Goal: Information Seeking & Learning: Learn about a topic

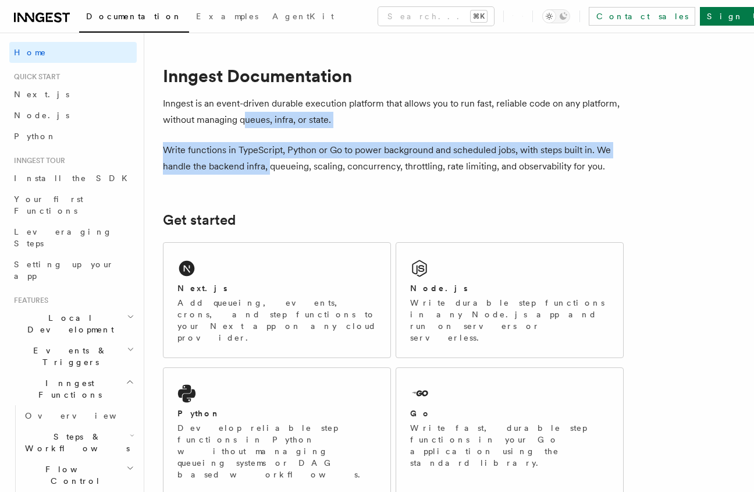
drag, startPoint x: 268, startPoint y: 160, endPoint x: 240, endPoint y: 111, distance: 56.3
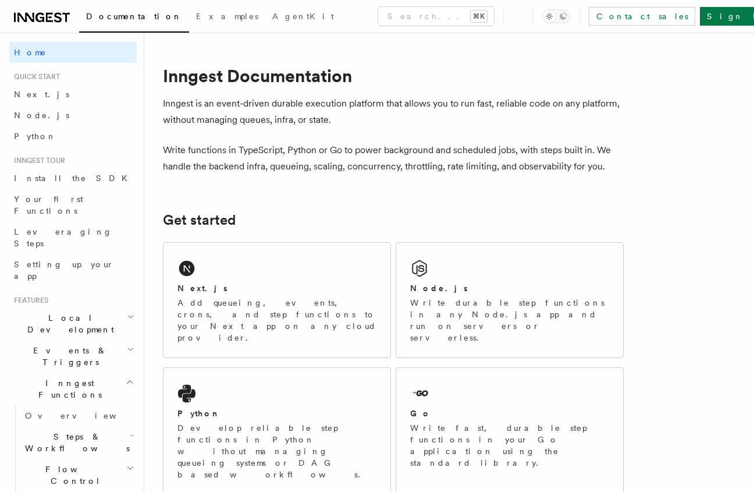
click at [239, 111] on p "Inngest is an event-driven durable execution platform that allows you to run fa…" at bounding box center [393, 111] width 461 height 33
click at [265, 407] on div "Python Develop reliable step functions in Python without managing queueing syst…" at bounding box center [276, 443] width 199 height 73
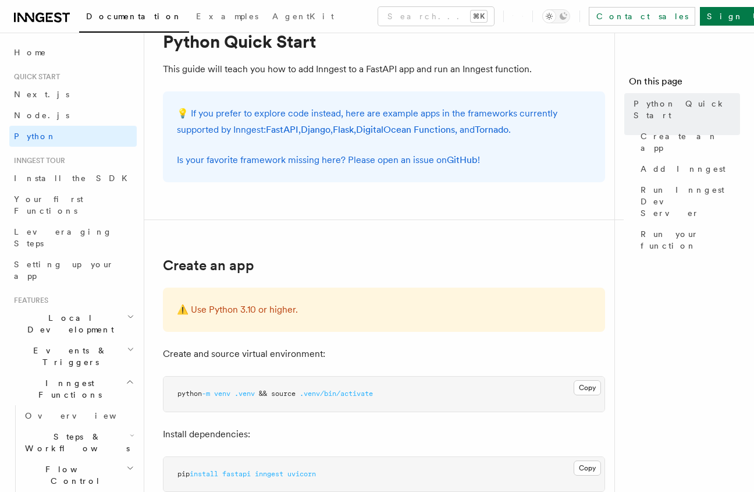
scroll to position [64, 0]
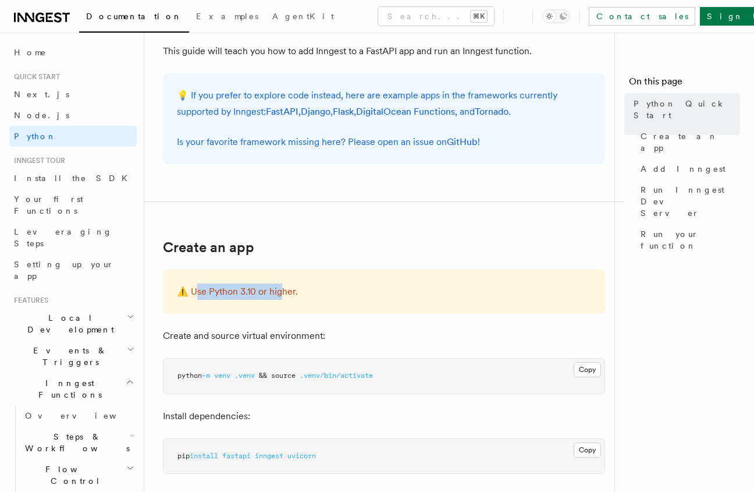
drag, startPoint x: 278, startPoint y: 298, endPoint x: 196, endPoint y: 298, distance: 82.0
click at [196, 298] on p "⚠️ Use Python 3.10 or higher." at bounding box center [384, 291] width 414 height 16
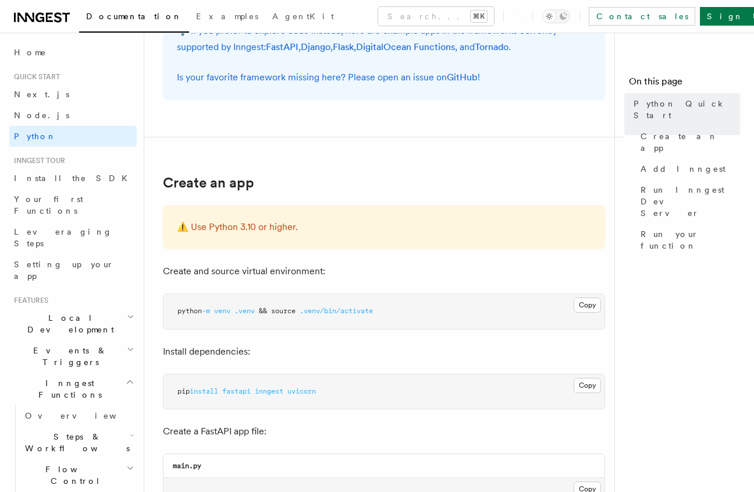
scroll to position [191, 0]
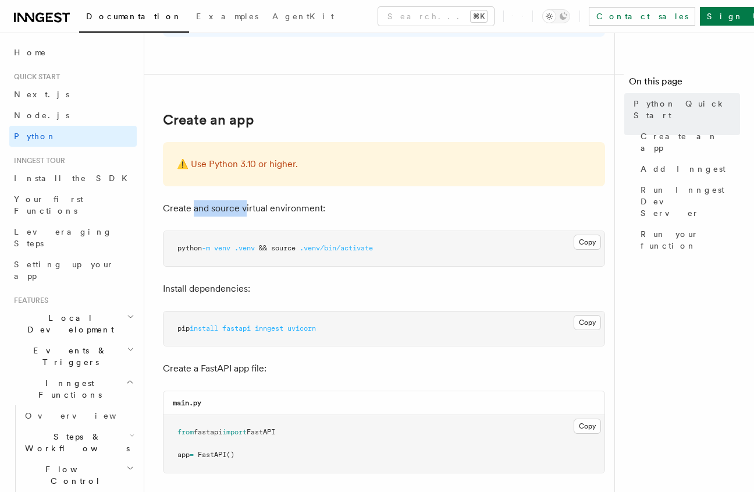
drag, startPoint x: 211, startPoint y: 209, endPoint x: 247, endPoint y: 205, distance: 37.0
click at [246, 205] on p "Create and source virtual environment:" at bounding box center [384, 208] width 442 height 16
click at [247, 205] on p "Create and source virtual environment:" at bounding box center [384, 208] width 442 height 16
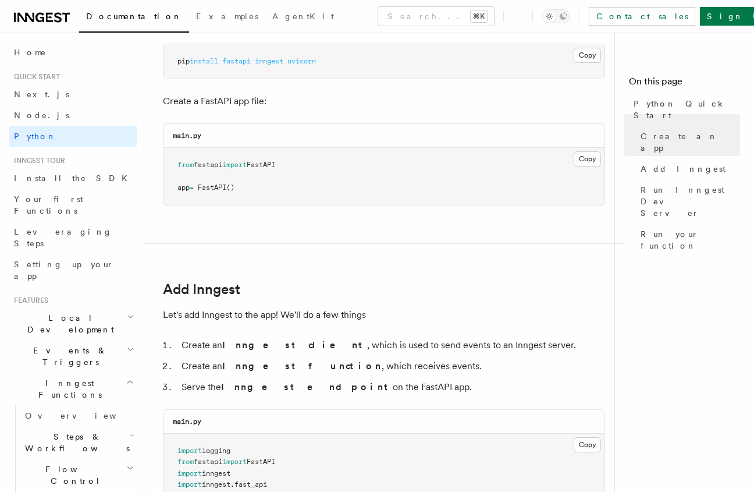
scroll to position [626, 0]
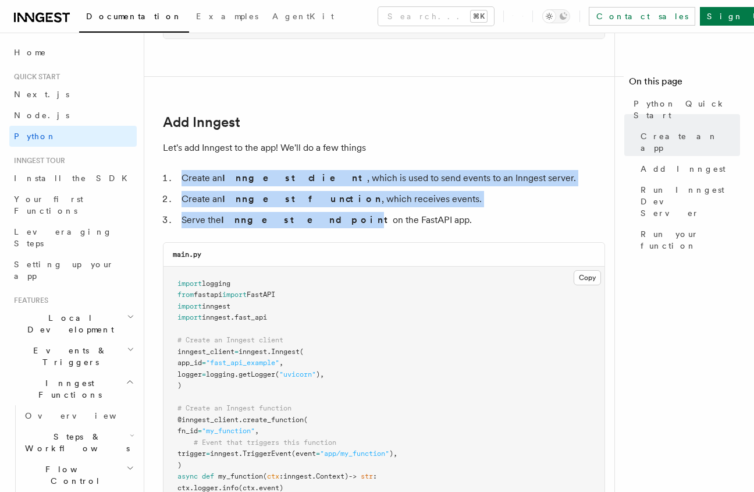
drag, startPoint x: 292, startPoint y: 218, endPoint x: 261, endPoint y: 158, distance: 67.4
drag, startPoint x: 265, startPoint y: 142, endPoint x: 271, endPoint y: 224, distance: 82.3
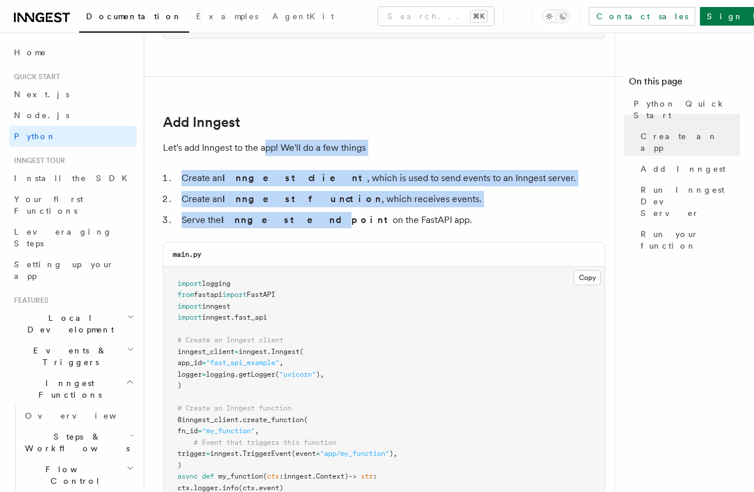
click at [271, 224] on strong "Inngest endpoint" at bounding box center [307, 219] width 172 height 11
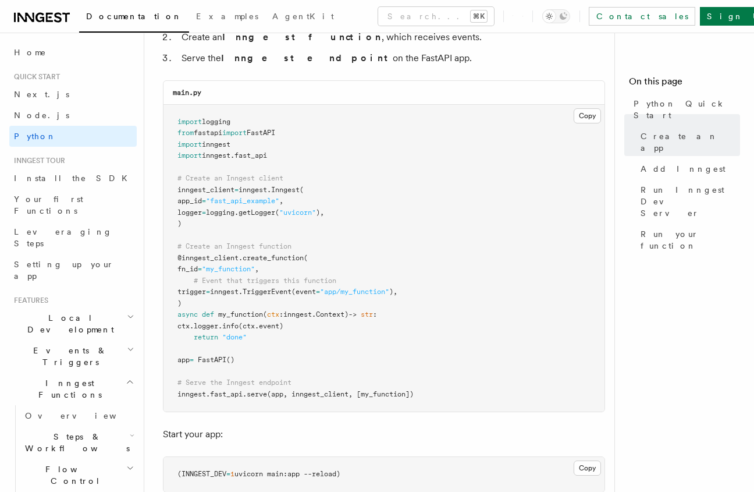
scroll to position [833, 0]
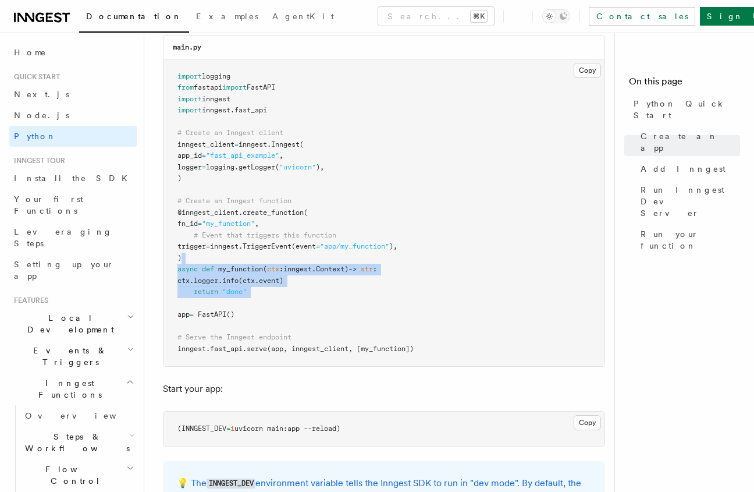
drag, startPoint x: 250, startPoint y: 306, endPoint x: 247, endPoint y: 141, distance: 165.3
click at [250, 212] on pre "import logging from fastapi import FastAPI import inngest import inngest . fast…" at bounding box center [384, 212] width 441 height 307
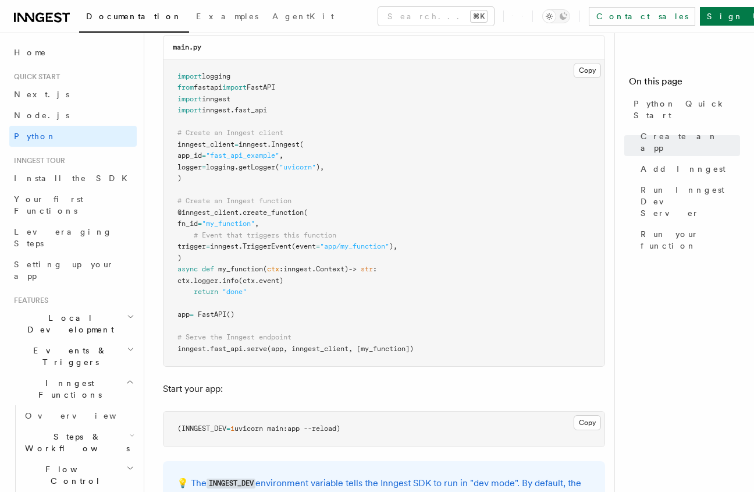
click at [247, 141] on span "inngest" at bounding box center [253, 144] width 29 height 8
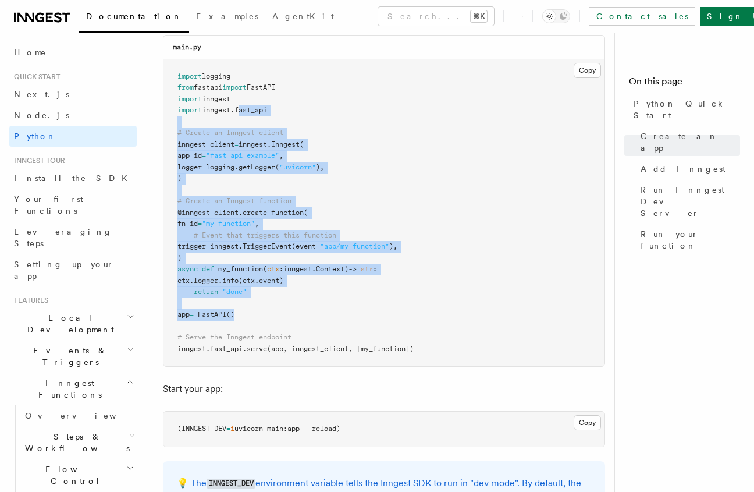
drag, startPoint x: 244, startPoint y: 160, endPoint x: 244, endPoint y: 312, distance: 152.5
click at [244, 311] on pre "import logging from fastapi import FastAPI import inngest import inngest . fast…" at bounding box center [384, 212] width 441 height 307
click at [244, 312] on pre "import logging from fastapi import FastAPI import inngest import inngest . fast…" at bounding box center [384, 212] width 441 height 307
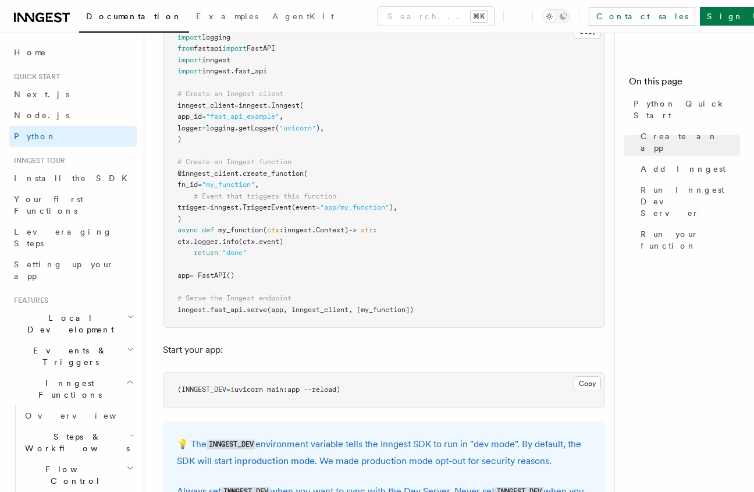
scroll to position [989, 0]
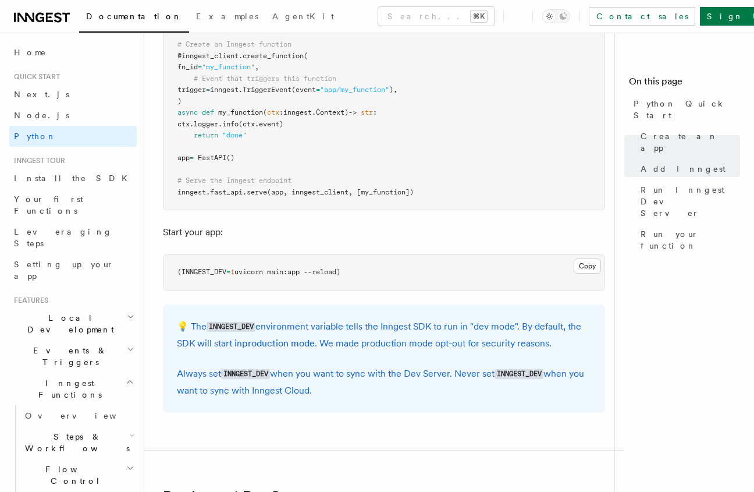
drag, startPoint x: 255, startPoint y: 278, endPoint x: 217, endPoint y: 119, distance: 163.3
click at [217, 119] on article "Quick start Python Quick Start This guide will teach you how to add Inngest to …" at bounding box center [384, 488] width 442 height 2852
click at [217, 120] on span "logger" at bounding box center [206, 124] width 24 height 8
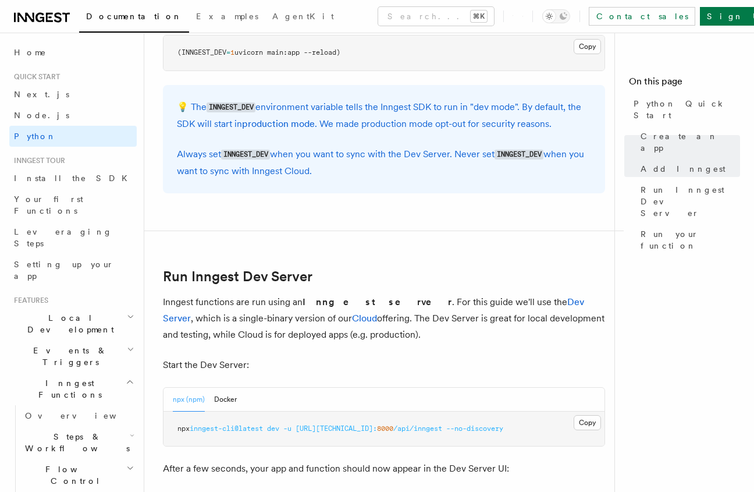
scroll to position [1290, 0]
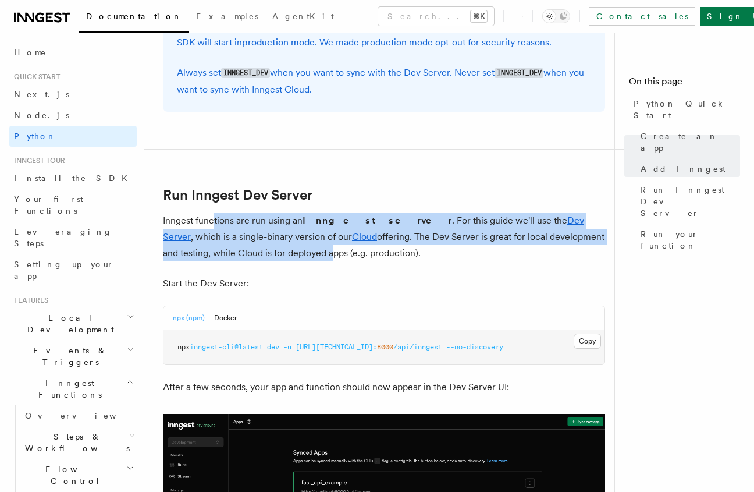
drag, startPoint x: 225, startPoint y: 251, endPoint x: 214, endPoint y: 219, distance: 34.4
click at [214, 219] on p "Inngest functions are run using an Inngest server . For this guide we'll use th…" at bounding box center [384, 236] width 442 height 49
drag, startPoint x: 221, startPoint y: 228, endPoint x: 222, endPoint y: 260, distance: 32.0
click at [222, 258] on p "Inngest functions are run using an Inngest server . For this guide we'll use th…" at bounding box center [384, 236] width 442 height 49
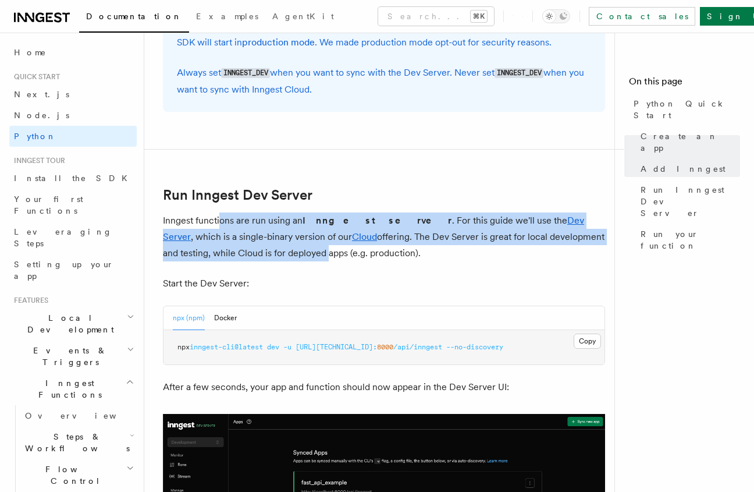
click at [222, 260] on p "Inngest functions are run using an Inngest server . For this guide we'll use th…" at bounding box center [384, 236] width 442 height 49
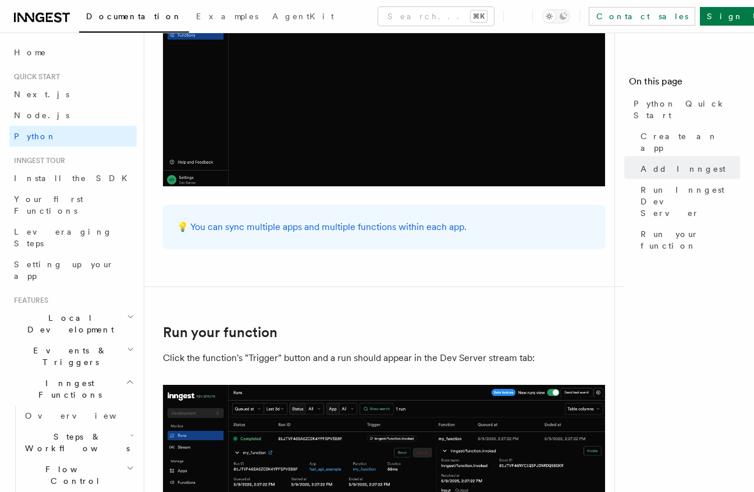
scroll to position [2157, 0]
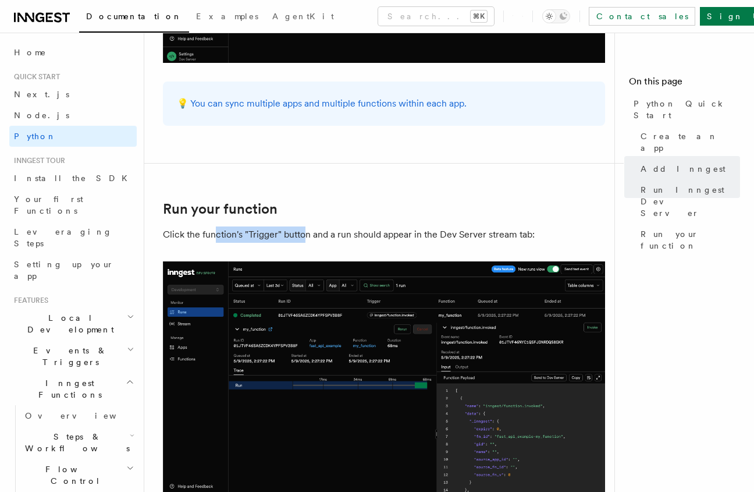
drag, startPoint x: 214, startPoint y: 235, endPoint x: 304, endPoint y: 229, distance: 91.0
click at [304, 229] on p "Click the function's "Trigger" button and a run should appear in the Dev Server…" at bounding box center [384, 234] width 442 height 16
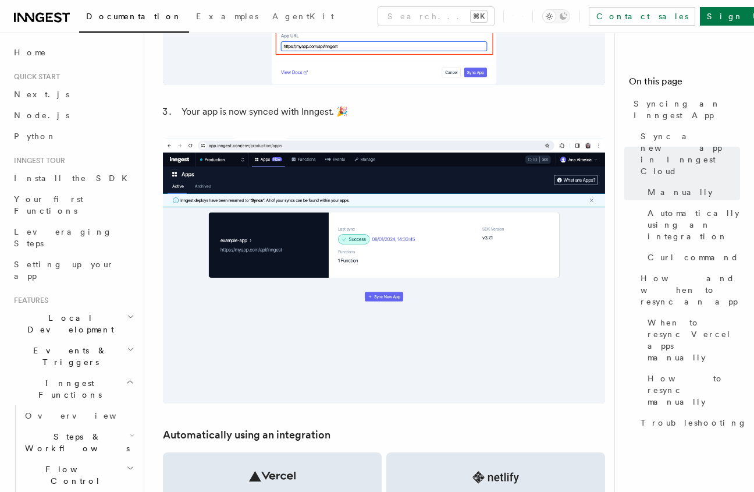
click at [297, 116] on li "Your app is now synced with Inngest. 🎉" at bounding box center [391, 112] width 427 height 16
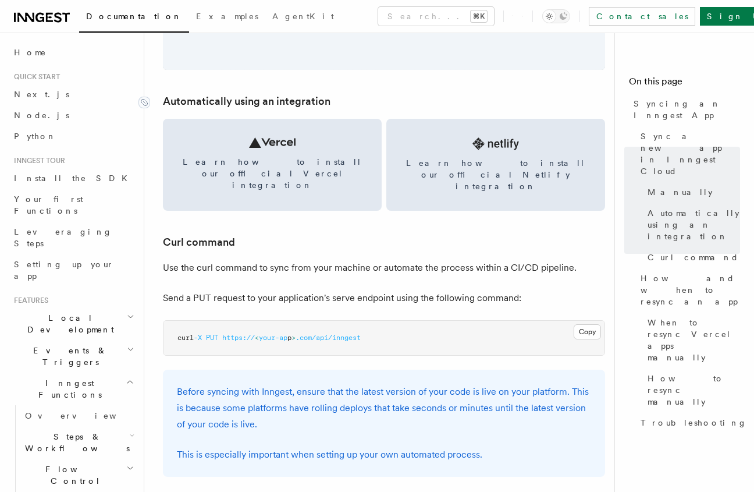
click at [282, 95] on link "Automatically using an integration" at bounding box center [247, 101] width 168 height 16
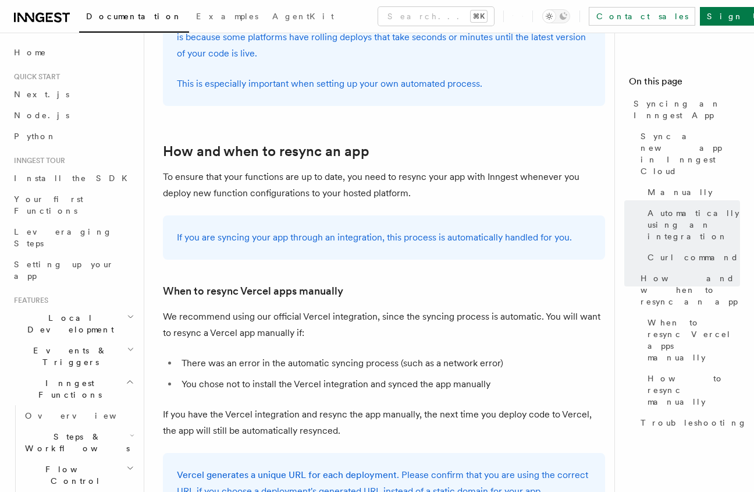
scroll to position [1931, 0]
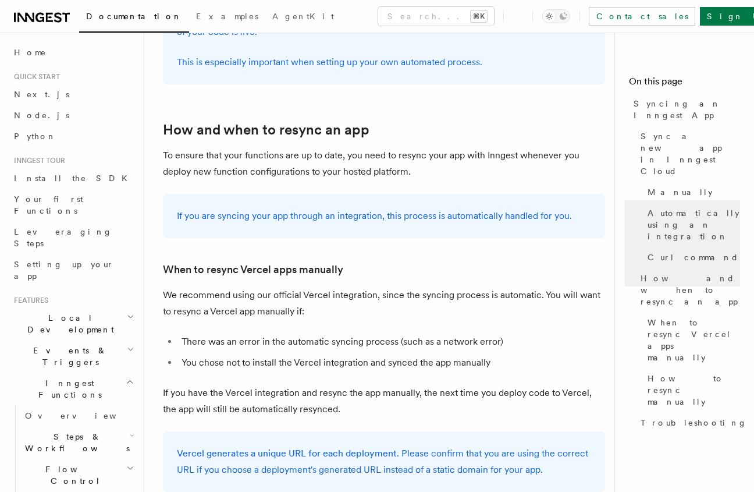
click at [339, 287] on p "We recommend using our official Vercel integration, since the syncing process i…" at bounding box center [384, 303] width 442 height 33
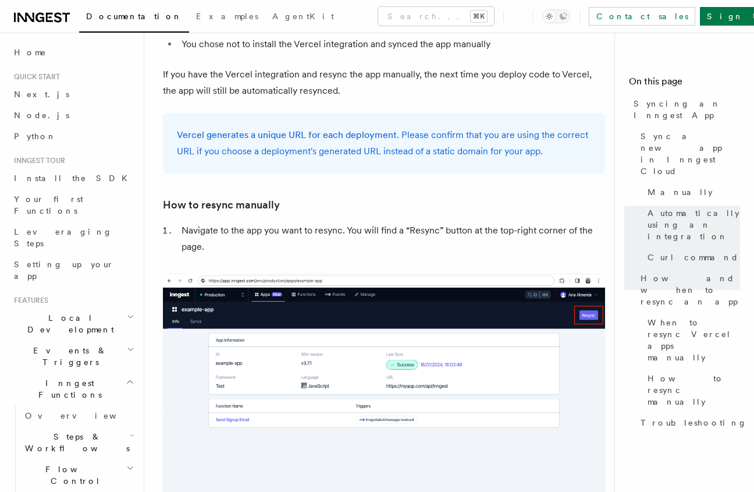
scroll to position [2282, 0]
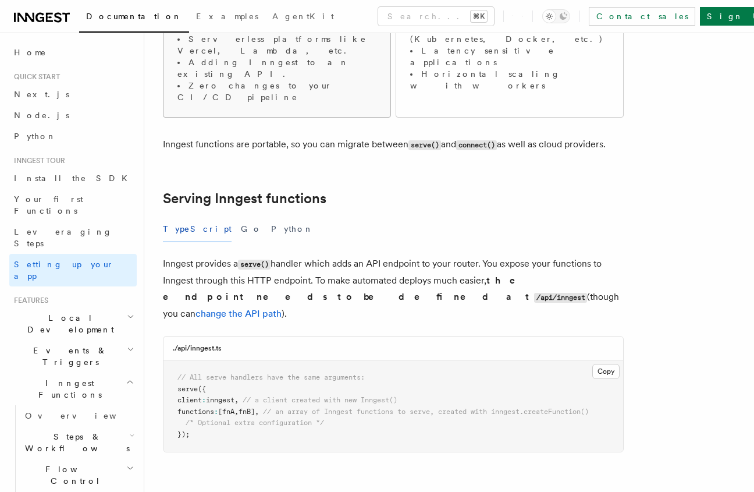
scroll to position [316, 0]
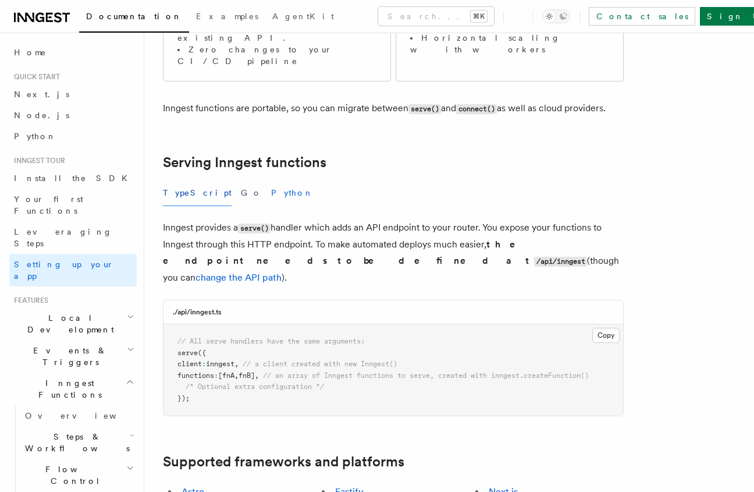
click at [271, 180] on button "Python" at bounding box center [292, 193] width 42 height 26
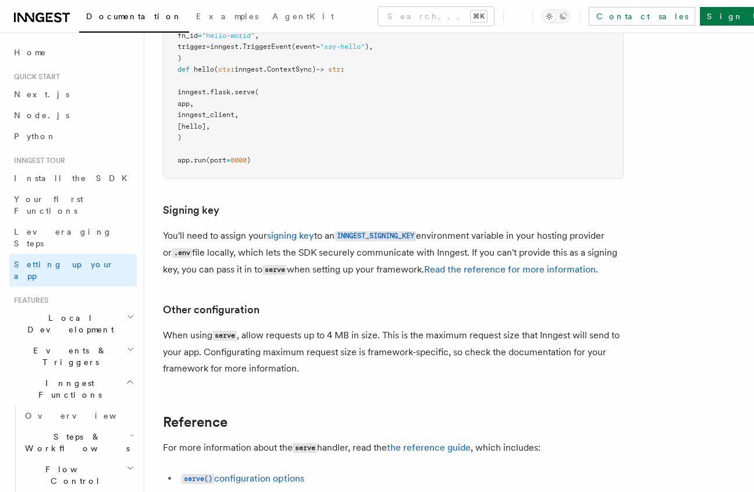
scroll to position [897, 0]
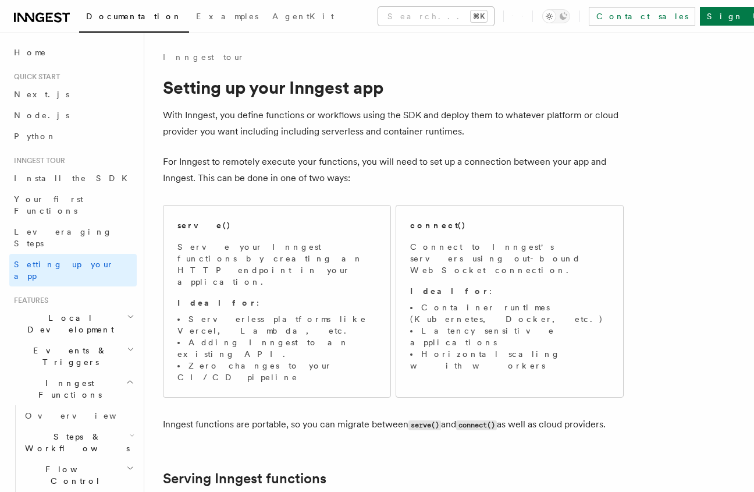
click at [381, 18] on button "Search... ⌘K" at bounding box center [436, 16] width 116 height 19
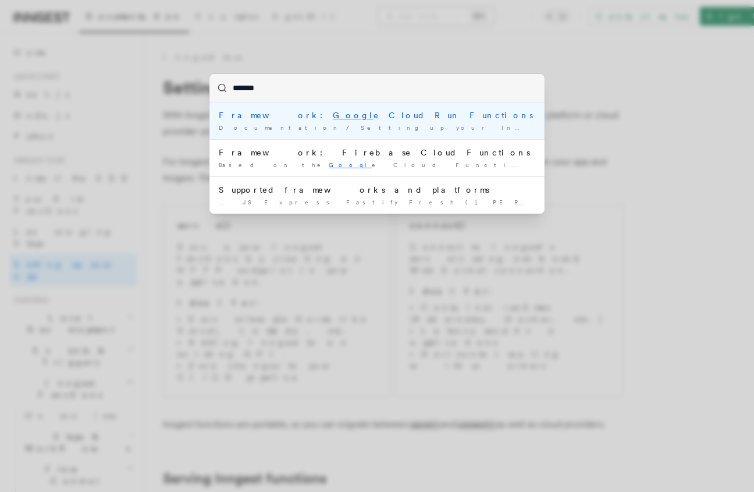
type input "********"
click at [264, 115] on div "Framework: Google C loud Run Functions" at bounding box center [377, 115] width 317 height 12
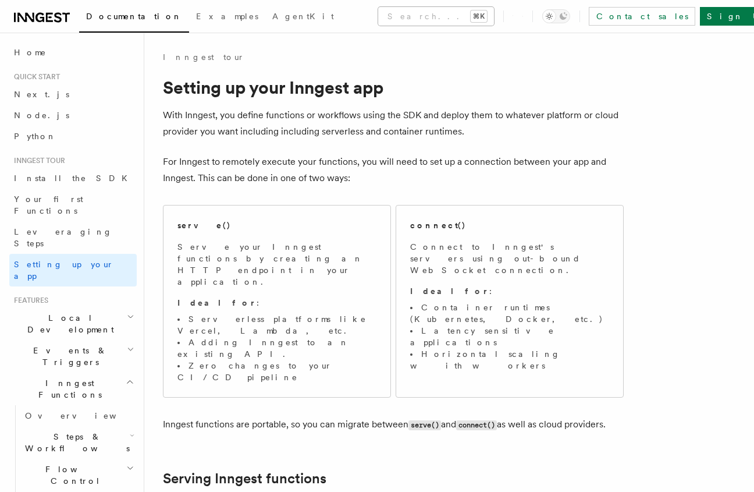
click at [378, 17] on button "Search... ⌘K" at bounding box center [436, 16] width 116 height 19
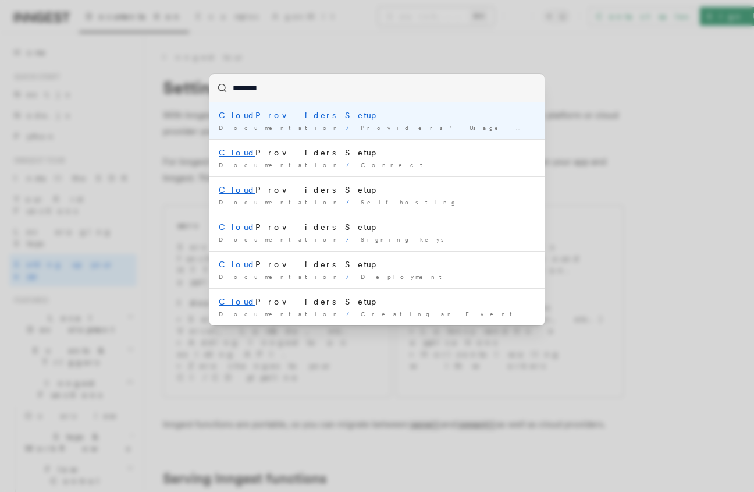
type input "*********"
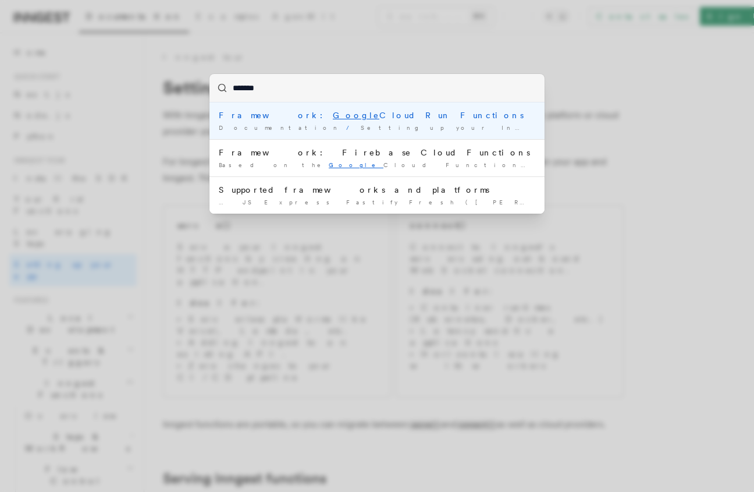
type input "********"
click at [244, 125] on span "Documentation" at bounding box center [280, 127] width 123 height 7
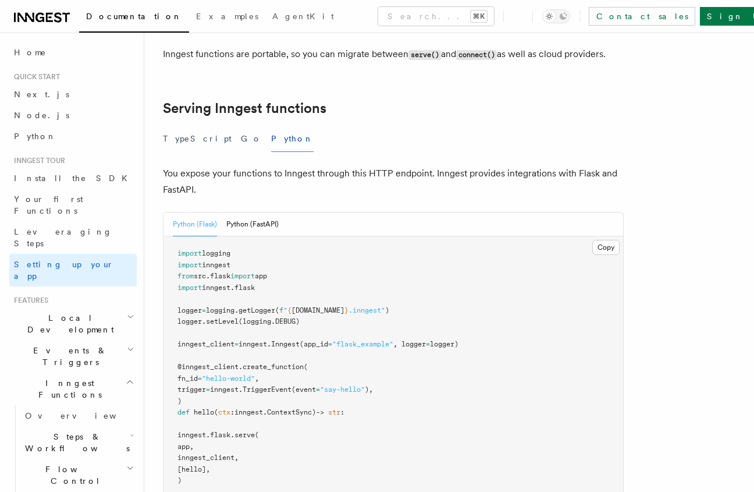
scroll to position [369, 0]
click at [246, 214] on button "Python (FastAPI)" at bounding box center [252, 226] width 52 height 24
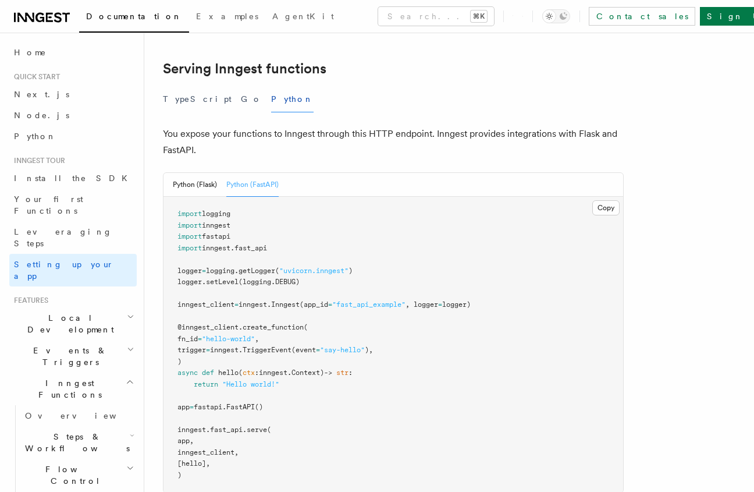
scroll to position [442, 0]
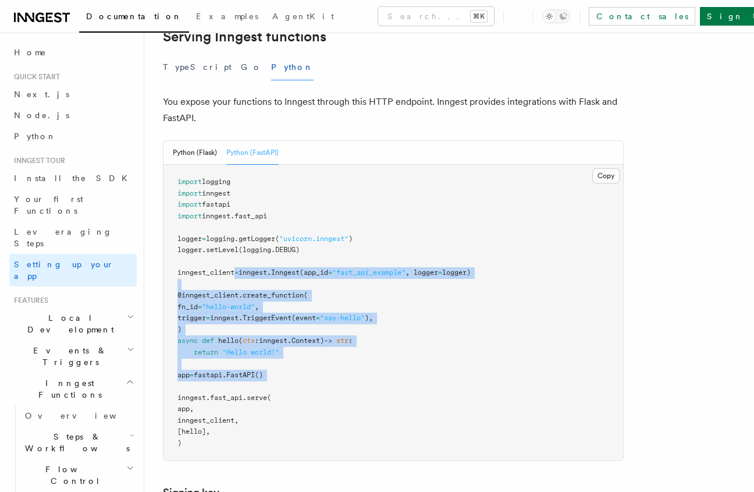
drag, startPoint x: 240, startPoint y: 327, endPoint x: 236, endPoint y: 213, distance: 114.1
click at [236, 218] on pre "import logging import inngest import fastapi import inngest . fast_api logger =…" at bounding box center [394, 313] width 460 height 296
click at [235, 268] on span "inngest_client" at bounding box center [205, 272] width 57 height 8
drag, startPoint x: 237, startPoint y: 226, endPoint x: 222, endPoint y: 344, distance: 119.6
click at [223, 342] on pre "import logging import inngest import fastapi import inngest . fast_api logger =…" at bounding box center [394, 313] width 460 height 296
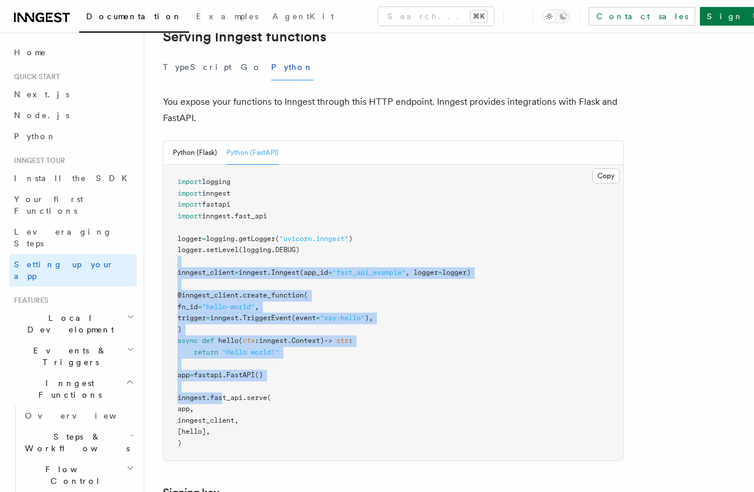
click at [222, 344] on pre "import logging import inngest import fastapi import inngest . fast_api logger =…" at bounding box center [394, 313] width 460 height 296
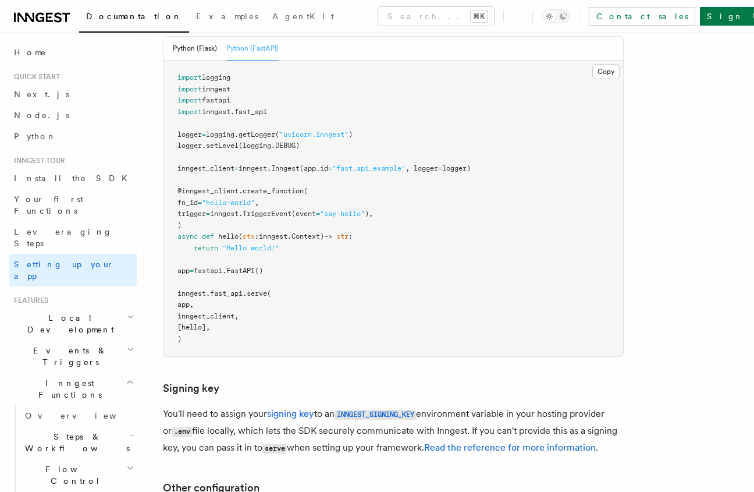
scroll to position [547, 0]
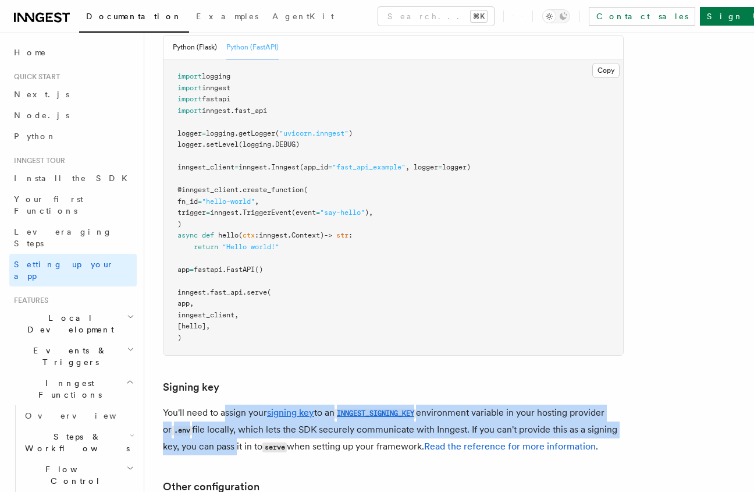
drag, startPoint x: 233, startPoint y: 383, endPoint x: 223, endPoint y: 356, distance: 29.1
click at [223, 404] on p "You'll need to assign your signing key to an INNGEST_SIGNING_KEY environment va…" at bounding box center [393, 429] width 461 height 51
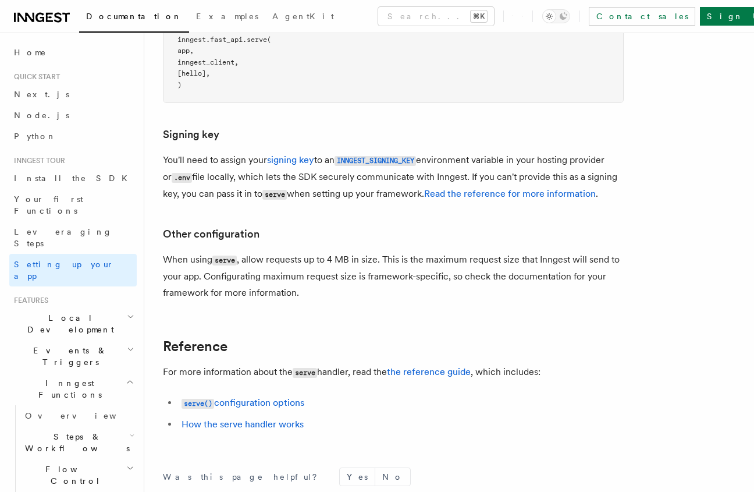
scroll to position [802, 0]
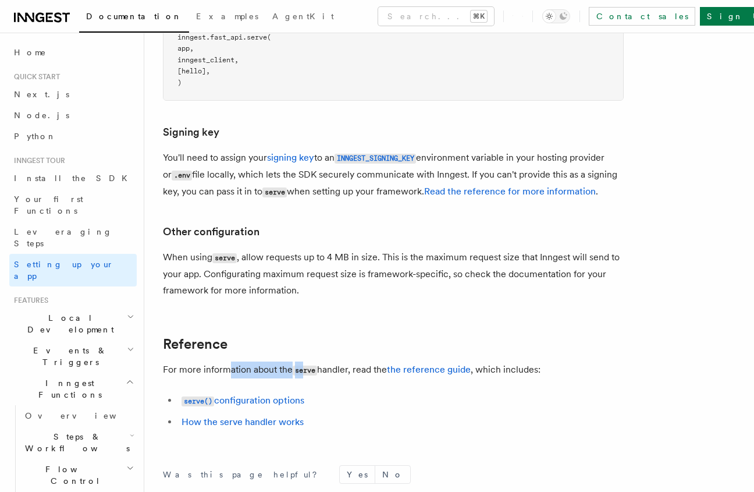
drag, startPoint x: 267, startPoint y: 314, endPoint x: 312, endPoint y: 315, distance: 44.8
click at [307, 361] on p "For more information about the serve handler, read the the reference guide , wh…" at bounding box center [393, 369] width 461 height 17
click at [312, 365] on code "serve" at bounding box center [305, 370] width 24 height 10
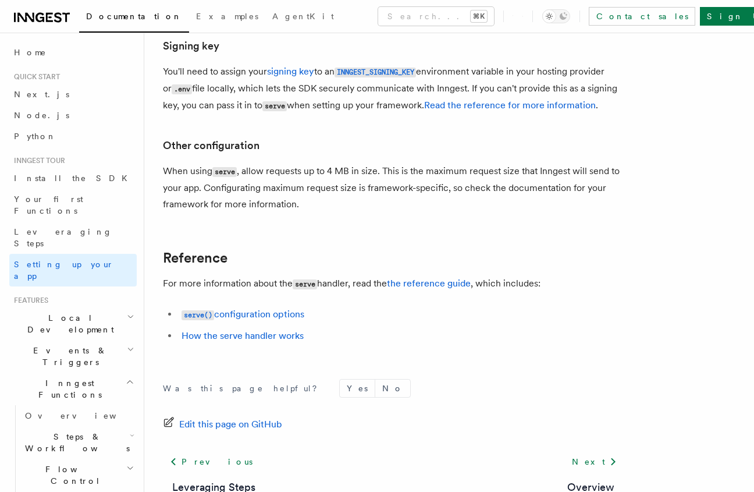
scroll to position [900, 0]
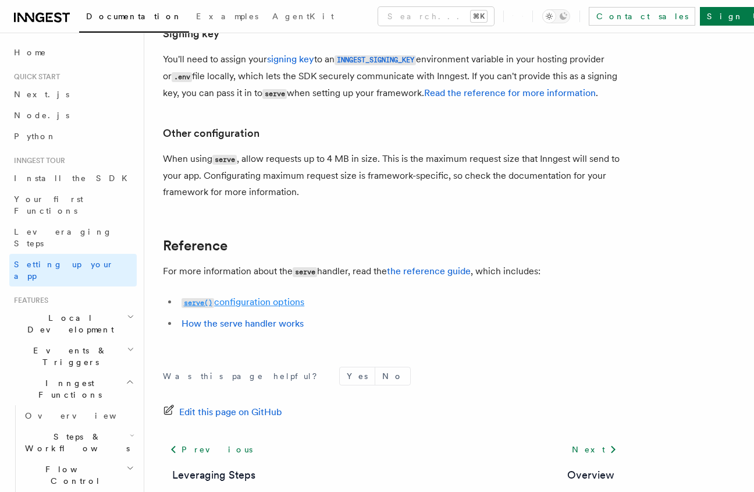
click at [285, 296] on link "serve() configuration options" at bounding box center [243, 301] width 123 height 11
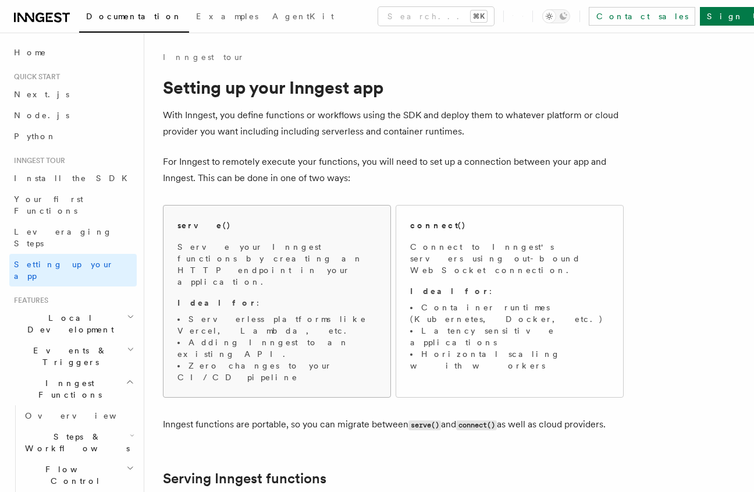
click at [331, 360] on li "Zero changes to your CI/CD pipeline" at bounding box center [276, 371] width 199 height 23
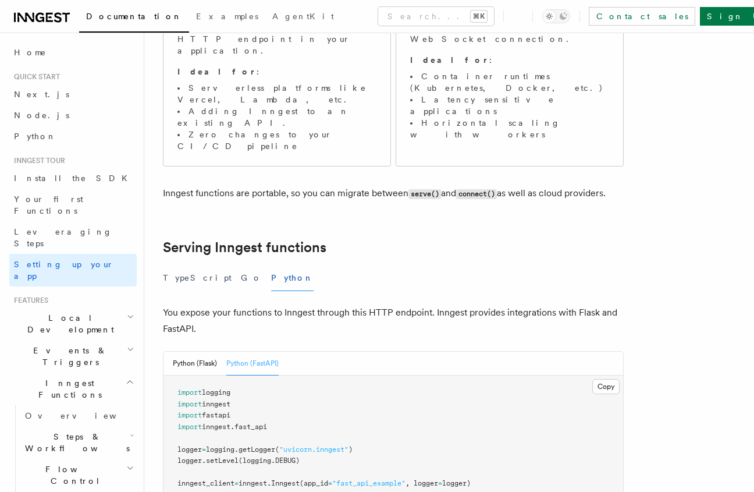
scroll to position [172, 0]
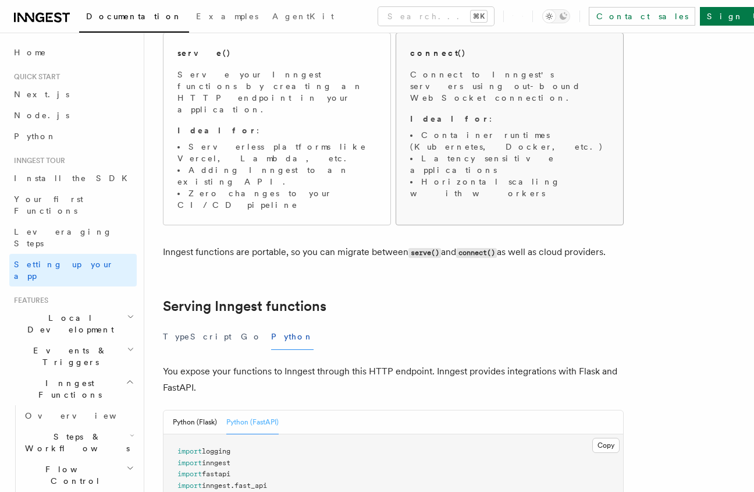
click at [494, 94] on span "Connect to Inngest's servers using out-bound WebSocket connection. Ideal for : …" at bounding box center [509, 134] width 199 height 130
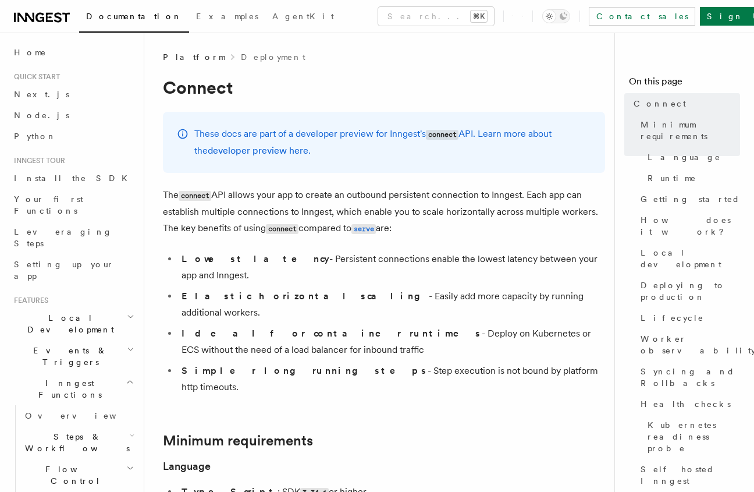
drag, startPoint x: 299, startPoint y: 311, endPoint x: 320, endPoint y: 187, distance: 126.3
click at [320, 187] on p "The connect API allows your app to create an outbound persistent connection to …" at bounding box center [384, 212] width 442 height 50
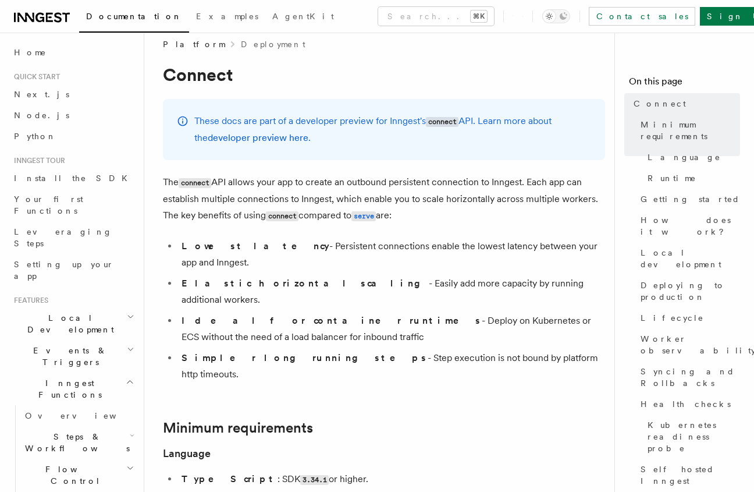
scroll to position [16, 0]
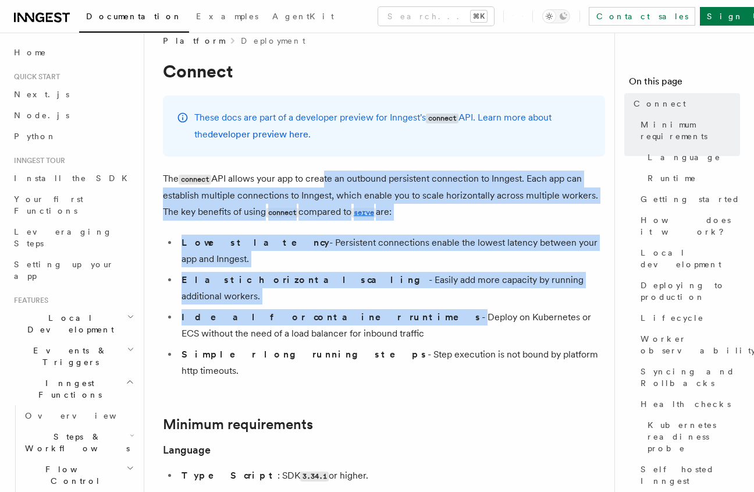
drag, startPoint x: 322, startPoint y: 180, endPoint x: 306, endPoint y: 282, distance: 103.7
click at [306, 309] on li "Ideal for container runtimes - Deploy on Kubernetes or ECS without the need of …" at bounding box center [391, 325] width 427 height 33
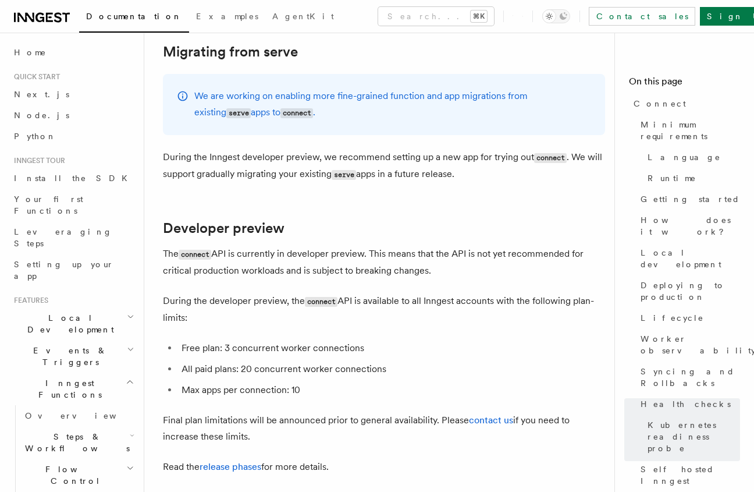
scroll to position [6606, 0]
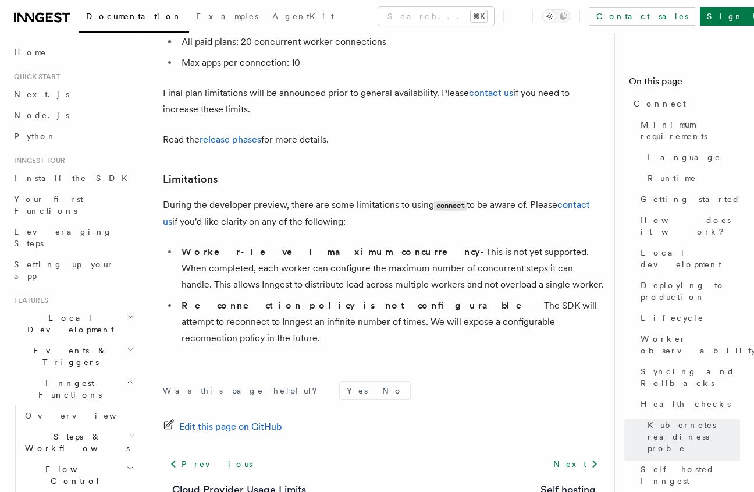
click at [332, 244] on li "Worker-level maximum concurrency - This is not yet supported. When completed, e…" at bounding box center [391, 268] width 427 height 49
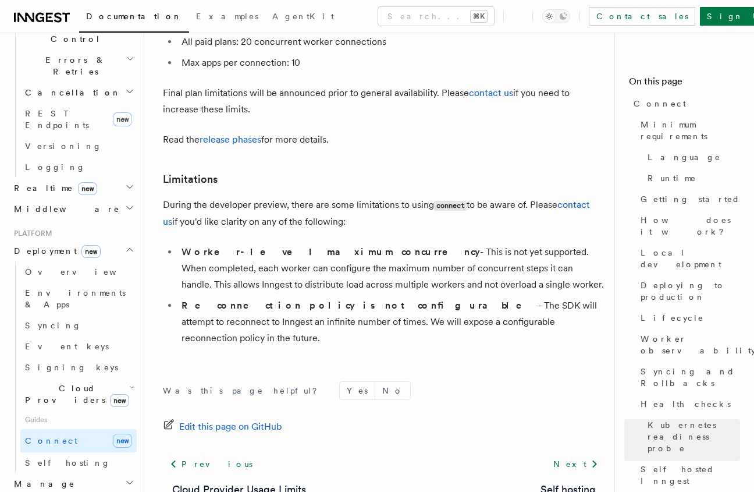
click at [55, 382] on span "Cloud Providers new" at bounding box center [74, 393] width 109 height 23
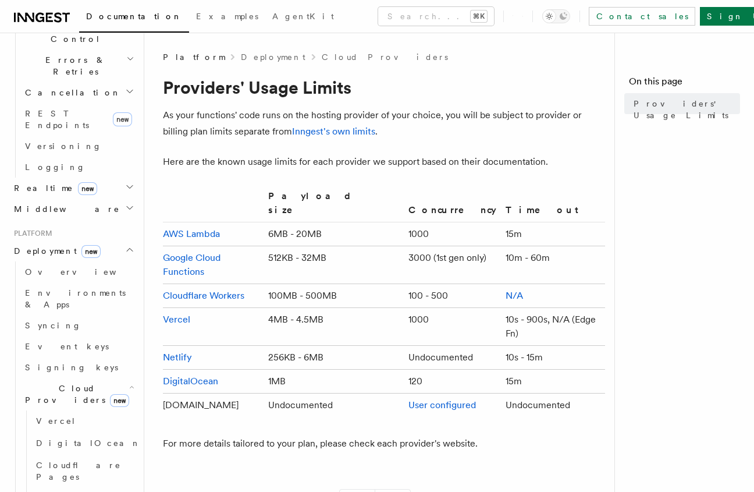
scroll to position [451, 0]
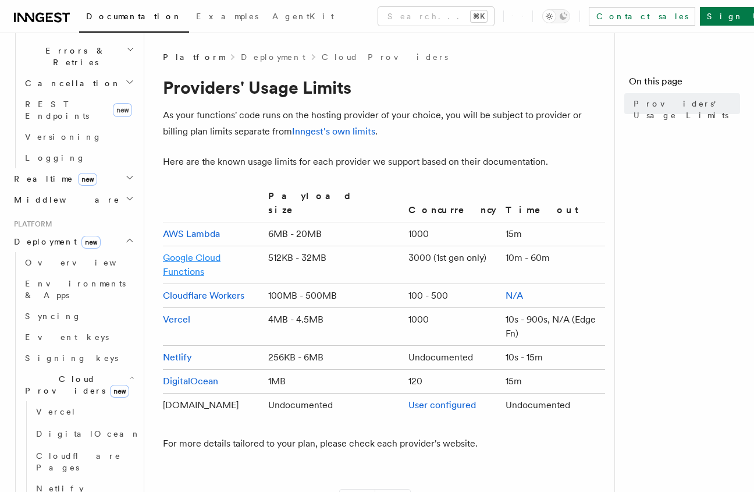
click at [221, 252] on link "Google Cloud Functions" at bounding box center [192, 264] width 58 height 25
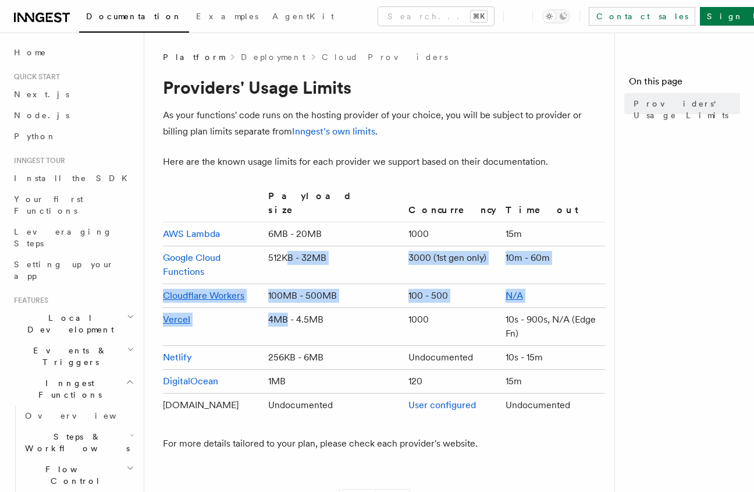
drag, startPoint x: 310, startPoint y: 246, endPoint x: 309, endPoint y: 292, distance: 46.0
click at [310, 291] on tbody "AWS Lambda 6MB - 20MB 1000 15m Google Cloud Functions 512KB - 32MB 3000 (1st ge…" at bounding box center [384, 319] width 442 height 195
click at [309, 308] on td "4MB - 4.5MB" at bounding box center [334, 327] width 140 height 38
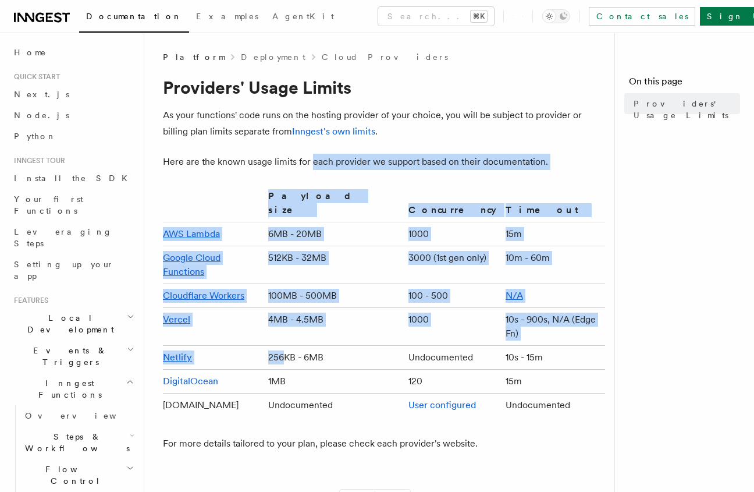
drag, startPoint x: 306, startPoint y: 311, endPoint x: 313, endPoint y: 163, distance: 148.0
click at [313, 163] on article "Platform Deployment Cloud Providers Providers' Usage Limits As your functions' …" at bounding box center [384, 366] width 442 height 631
click at [313, 163] on p "Here are the known usage limits for each provider we support based on their doc…" at bounding box center [384, 162] width 442 height 16
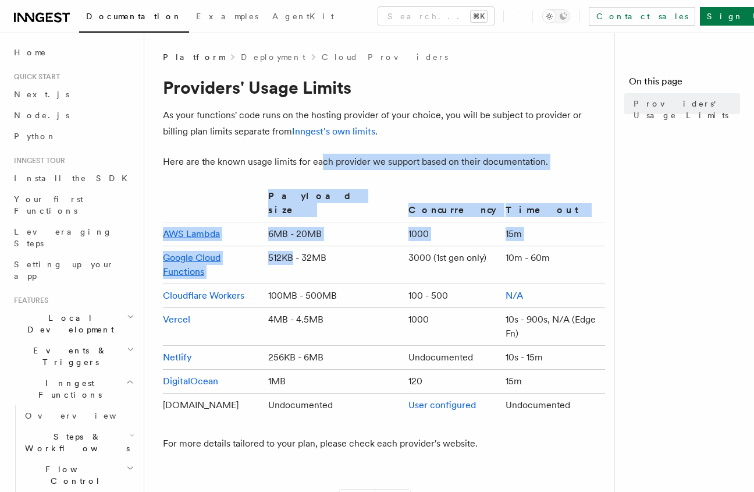
drag, startPoint x: 319, startPoint y: 162, endPoint x: 315, endPoint y: 252, distance: 89.7
click at [315, 252] on article "Platform Deployment Cloud Providers Providers' Usage Limits As your functions' …" at bounding box center [384, 366] width 442 height 631
click at [315, 252] on td "512KB - 32MB" at bounding box center [334, 265] width 140 height 38
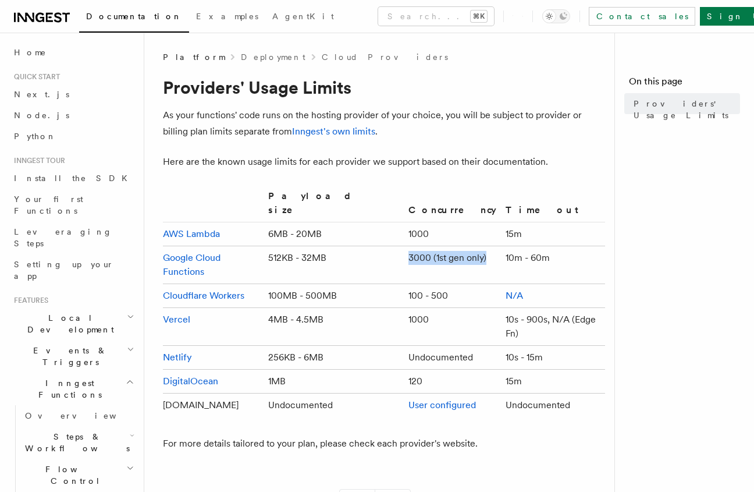
drag, startPoint x: 315, startPoint y: 252, endPoint x: 420, endPoint y: 251, distance: 105.3
click at [420, 251] on tr "Google Cloud Functions 512KB - 32MB 3000 (1st gen only) 10m - 60m" at bounding box center [384, 265] width 442 height 38
click at [420, 251] on td "3000 (1st gen only)" at bounding box center [452, 265] width 97 height 38
drag, startPoint x: 418, startPoint y: 246, endPoint x: 391, endPoint y: 223, distance: 35.5
click at [392, 223] on tbody "AWS Lambda 6MB - 20MB 1000 15m Google Cloud Functions 512KB - 32MB 3000 (1st ge…" at bounding box center [384, 319] width 442 height 195
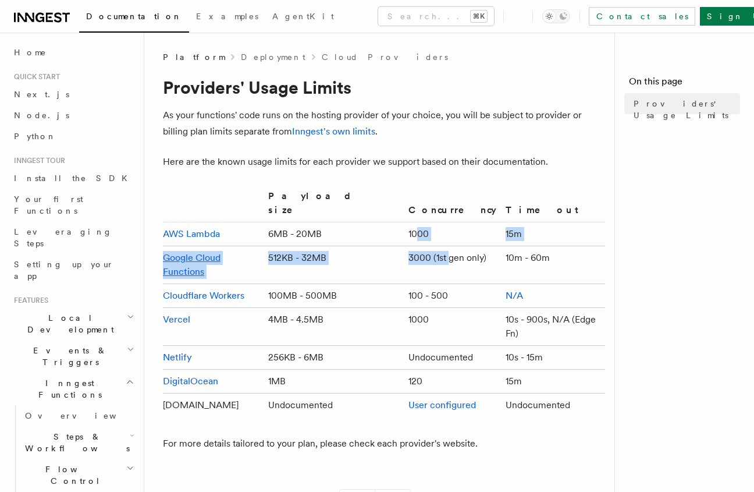
click at [404, 223] on td "1000" at bounding box center [452, 234] width 97 height 24
drag, startPoint x: 332, startPoint y: 221, endPoint x: 331, endPoint y: 249, distance: 27.9
click at [331, 247] on tbody "AWS Lambda 6MB - 20MB 1000 15m Google Cloud Functions 512KB - 32MB 3000 (1st ge…" at bounding box center [384, 319] width 442 height 195
click at [331, 249] on td "512KB - 32MB" at bounding box center [334, 265] width 140 height 38
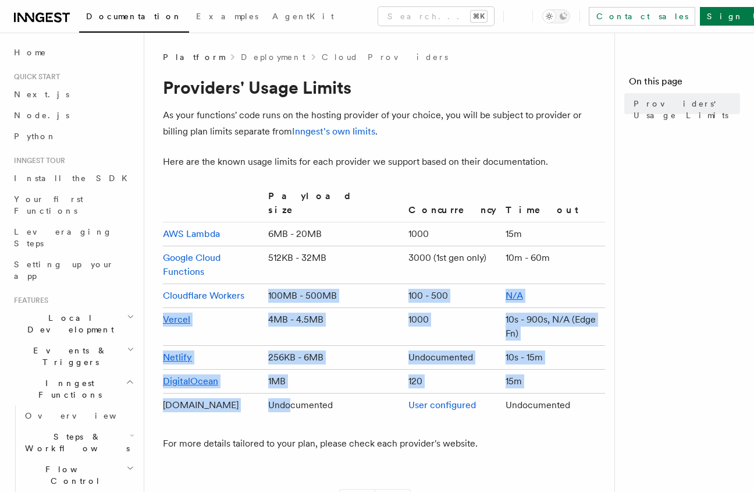
drag, startPoint x: 311, startPoint y: 361, endPoint x: 312, endPoint y: 256, distance: 104.7
click at [312, 256] on tbody "AWS Lambda 6MB - 20MB 1000 15m Google Cloud Functions 512KB - 32MB 3000 (1st ge…" at bounding box center [384, 319] width 442 height 195
click at [312, 284] on td "100MB - 500MB" at bounding box center [334, 296] width 140 height 24
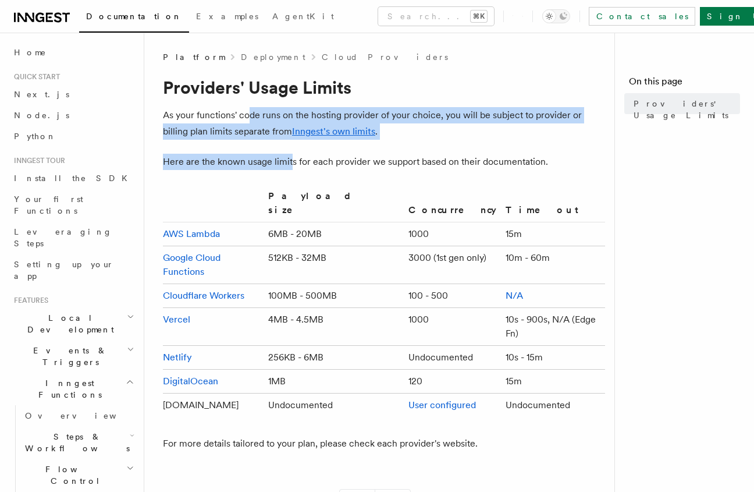
drag, startPoint x: 290, startPoint y: 163, endPoint x: 249, endPoint y: 119, distance: 60.5
click at [250, 119] on article "Platform Deployment Cloud Providers Providers' Usage Limits As your functions' …" at bounding box center [384, 366] width 442 height 631
click at [249, 119] on p "As your functions' code runs on the hosting provider of your choice, you will b…" at bounding box center [384, 123] width 442 height 33
drag, startPoint x: 249, startPoint y: 118, endPoint x: 248, endPoint y: 152, distance: 34.3
click at [248, 149] on article "Platform Deployment Cloud Providers Providers' Usage Limits As your functions' …" at bounding box center [384, 366] width 442 height 631
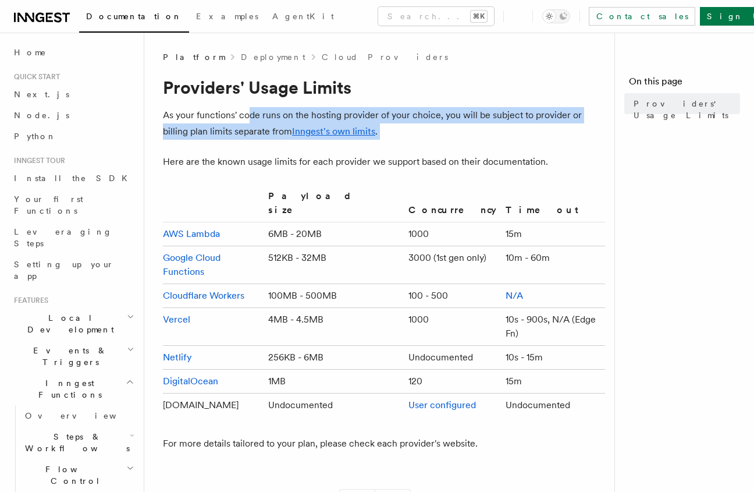
click at [248, 153] on article "Platform Deployment Cloud Providers Providers' Usage Limits As your functions' …" at bounding box center [384, 366] width 442 height 631
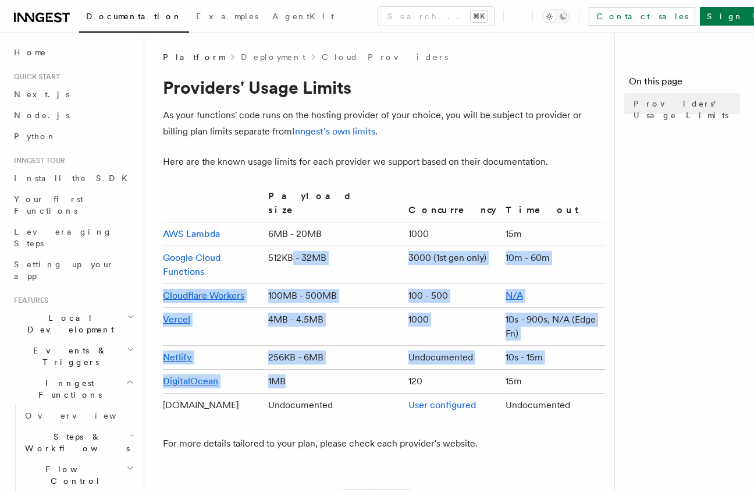
drag, startPoint x: 310, startPoint y: 344, endPoint x: 314, endPoint y: 240, distance: 104.8
click at [314, 240] on tbody "AWS Lambda 6MB - 20MB 1000 15m Google Cloud Functions 512KB - 32MB 3000 (1st ge…" at bounding box center [384, 319] width 442 height 195
click at [314, 246] on td "512KB - 32MB" at bounding box center [334, 265] width 140 height 38
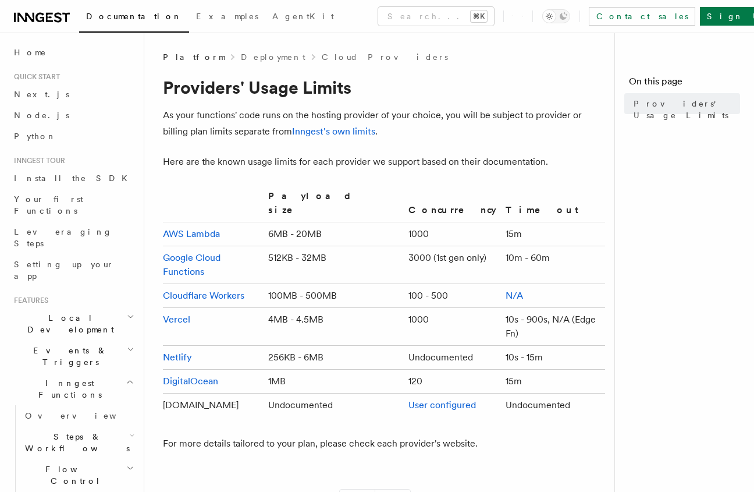
click at [300, 228] on td "6MB - 20MB" at bounding box center [334, 234] width 140 height 24
click at [221, 252] on link "Google Cloud Functions" at bounding box center [192, 264] width 58 height 25
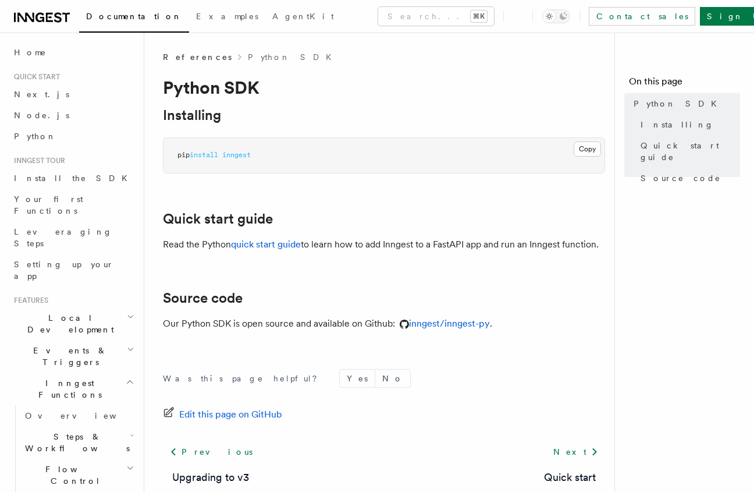
scroll to position [16, 0]
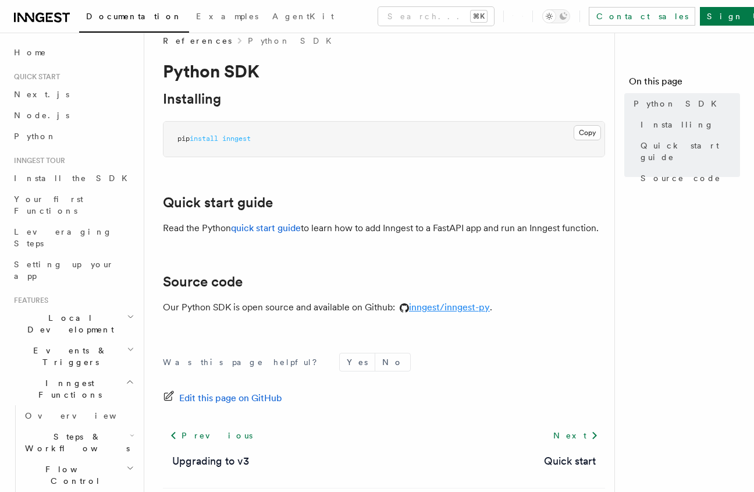
click at [441, 312] on link "inngest/inngest-py" at bounding box center [442, 306] width 95 height 11
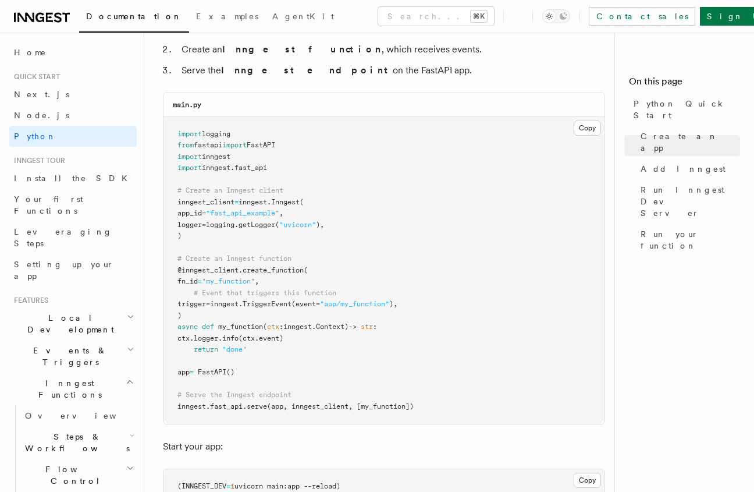
scroll to position [811, 0]
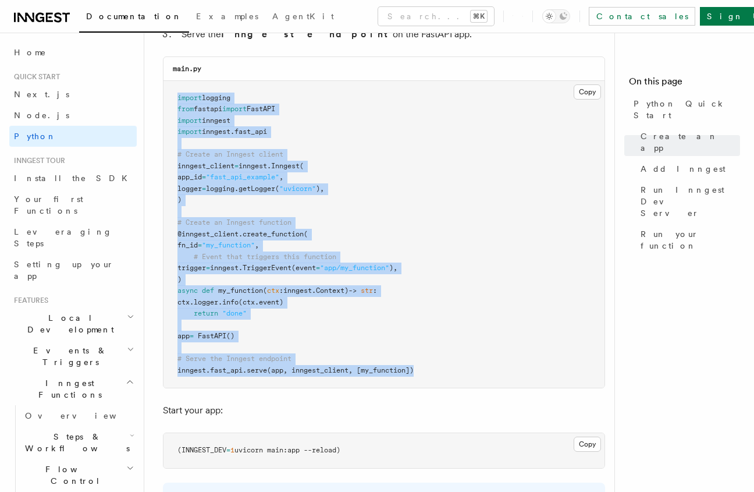
drag, startPoint x: 415, startPoint y: 367, endPoint x: 172, endPoint y: 87, distance: 370.8
click at [172, 87] on pre "import logging from fastapi import FastAPI import inngest import inngest . fast…" at bounding box center [384, 234] width 441 height 307
copy code "import logging from fastapi import FastAPI import inngest import inngest . fast…"
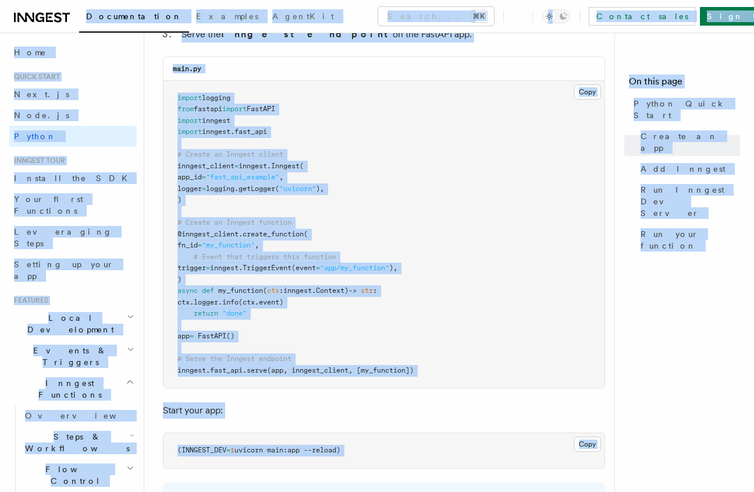
copy div "Loremipsumdol Sitametc AdipiSci Elitse... ⌘D Eiusmod tempo Inci Ut Labore... Et…"
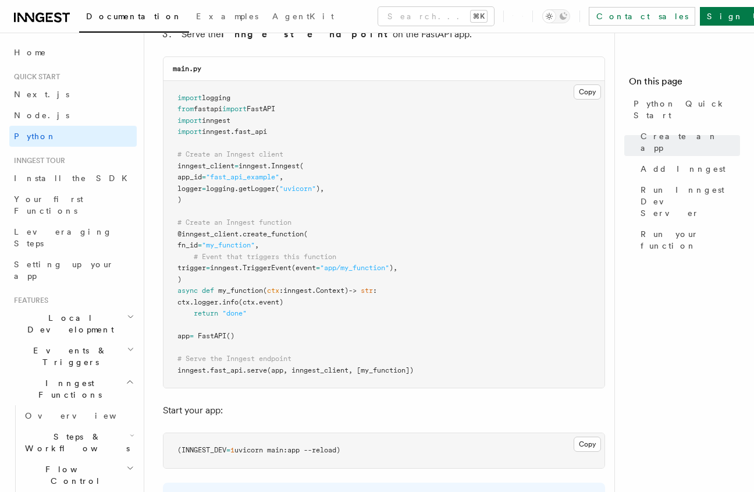
click at [317, 411] on p "Start your app:" at bounding box center [384, 410] width 442 height 16
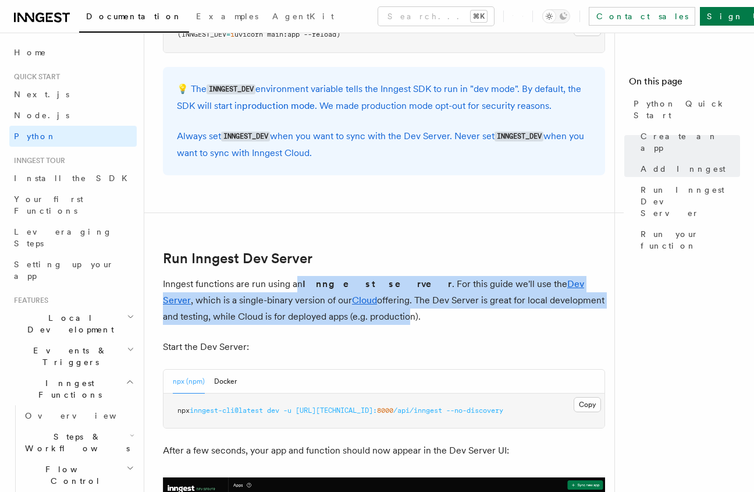
drag, startPoint x: 303, startPoint y: 316, endPoint x: 294, endPoint y: 286, distance: 30.9
click at [294, 286] on p "Inngest functions are run using an Inngest server . For this guide we'll use th…" at bounding box center [384, 300] width 442 height 49
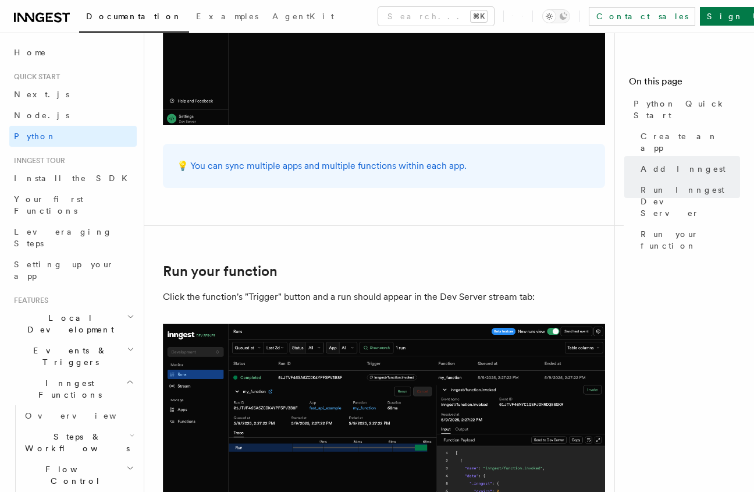
scroll to position [2108, 0]
